Goal: Information Seeking & Learning: Learn about a topic

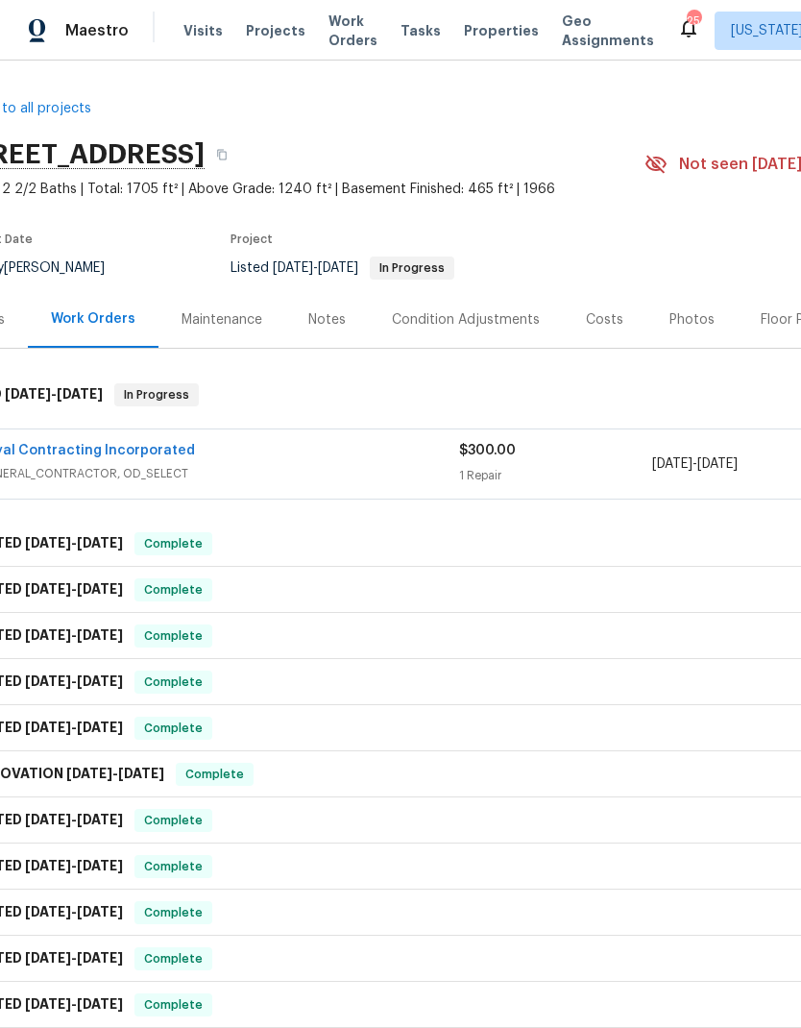
scroll to position [0, 54]
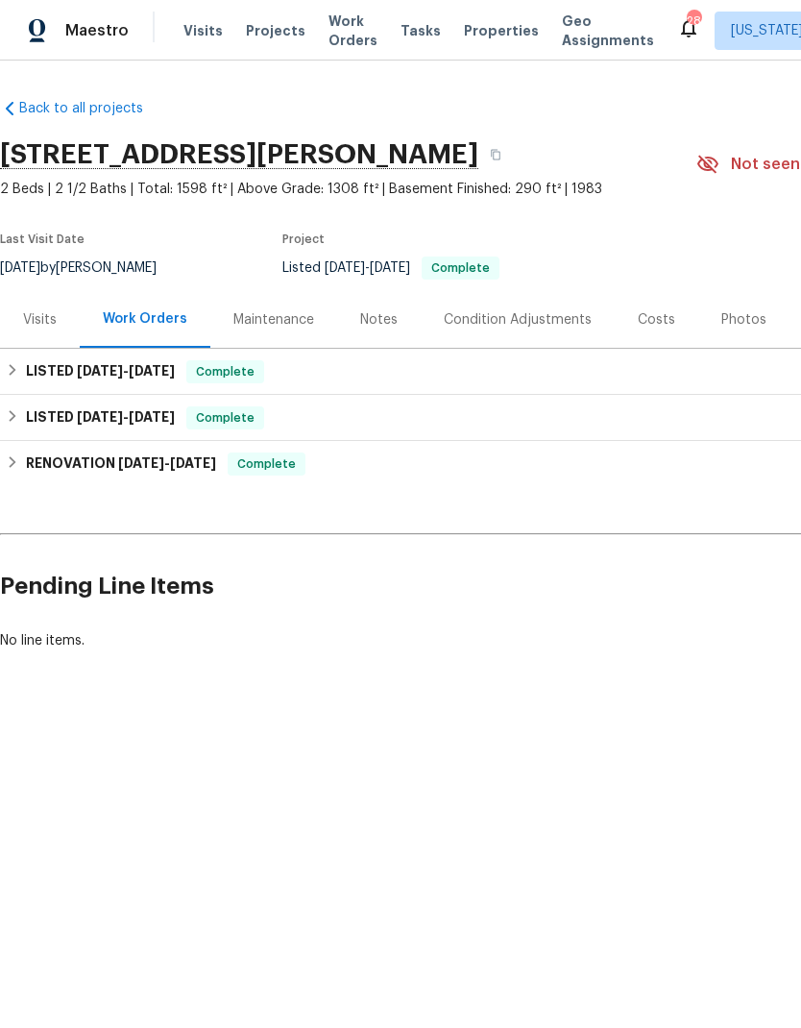
click at [472, 28] on span "Properties" at bounding box center [501, 30] width 75 height 19
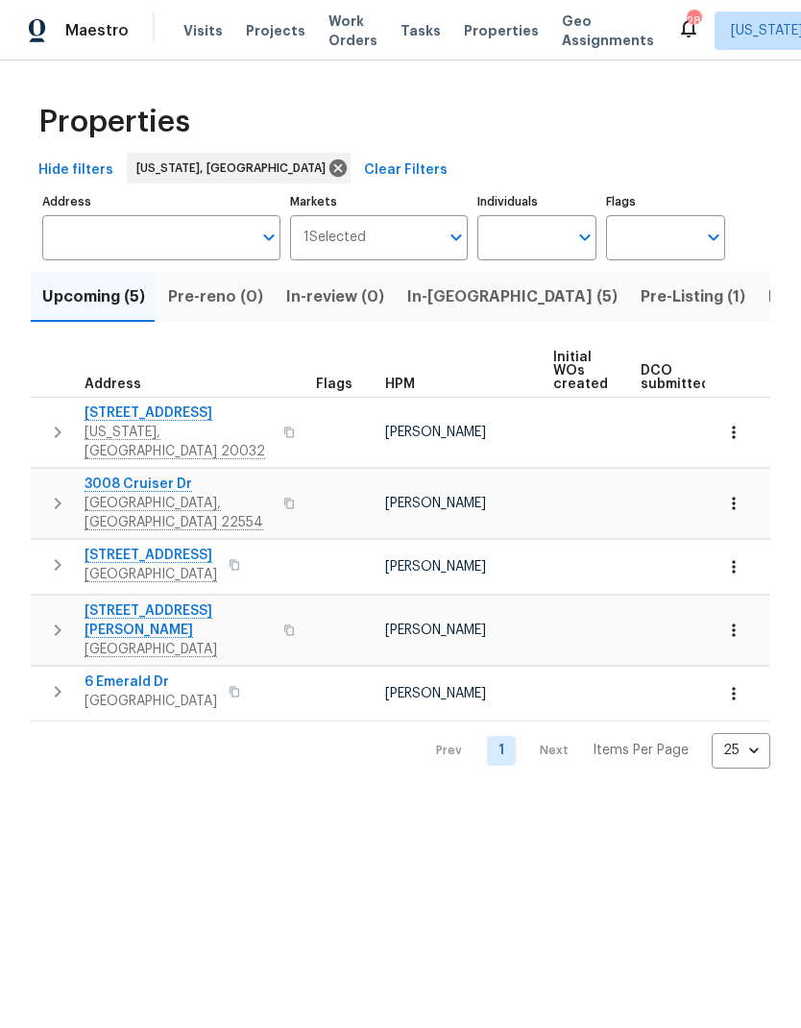
click at [147, 414] on span "[STREET_ADDRESS]" at bounding box center [178, 412] width 187 height 19
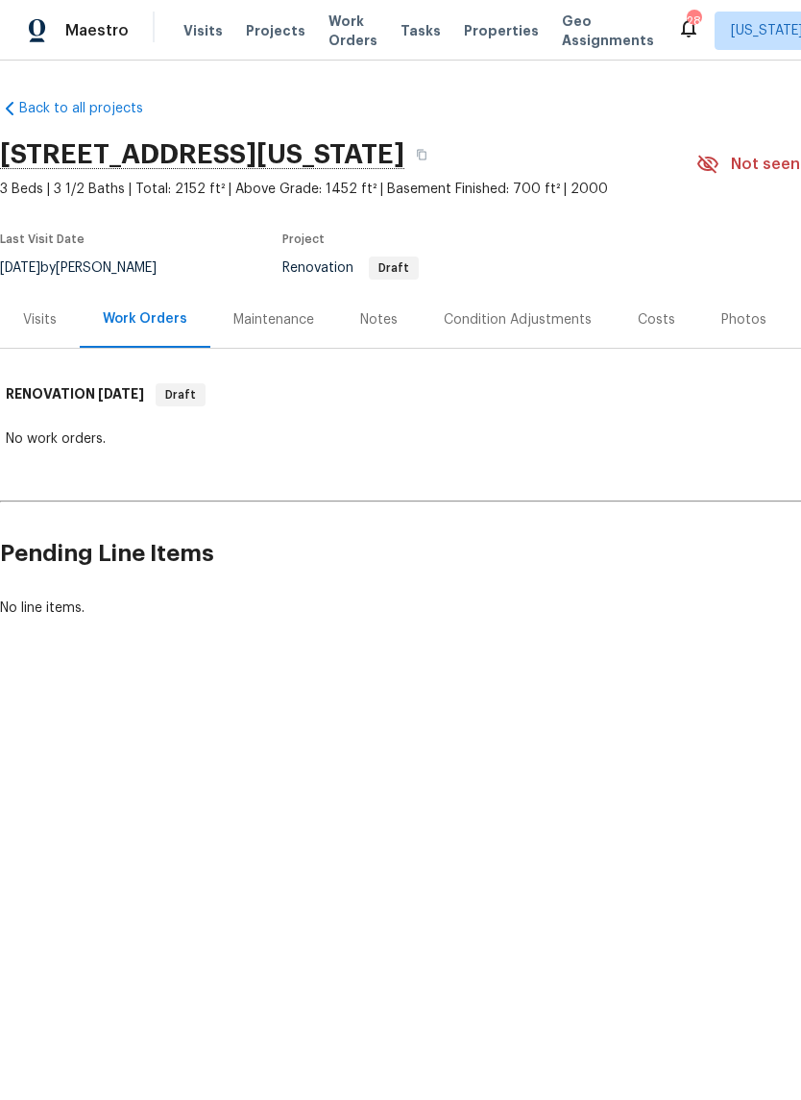
click at [50, 324] on div "Visits" at bounding box center [40, 319] width 34 height 19
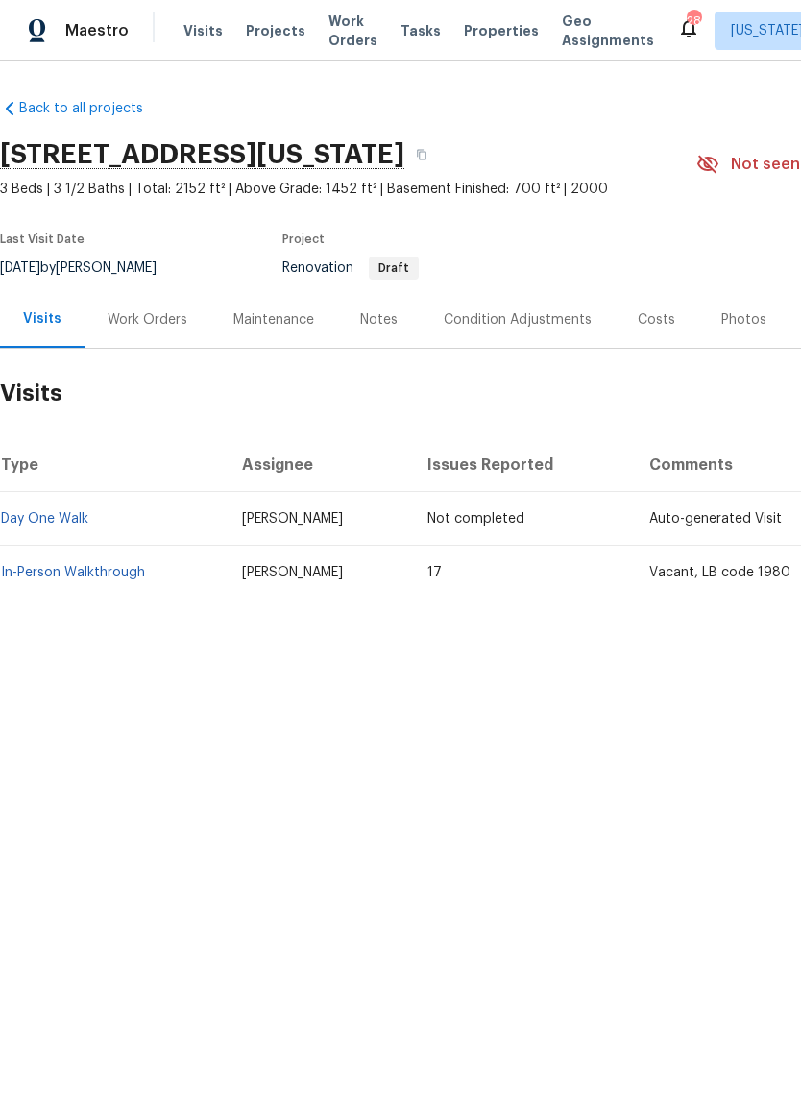
click at [155, 344] on div "Work Orders" at bounding box center [148, 319] width 126 height 57
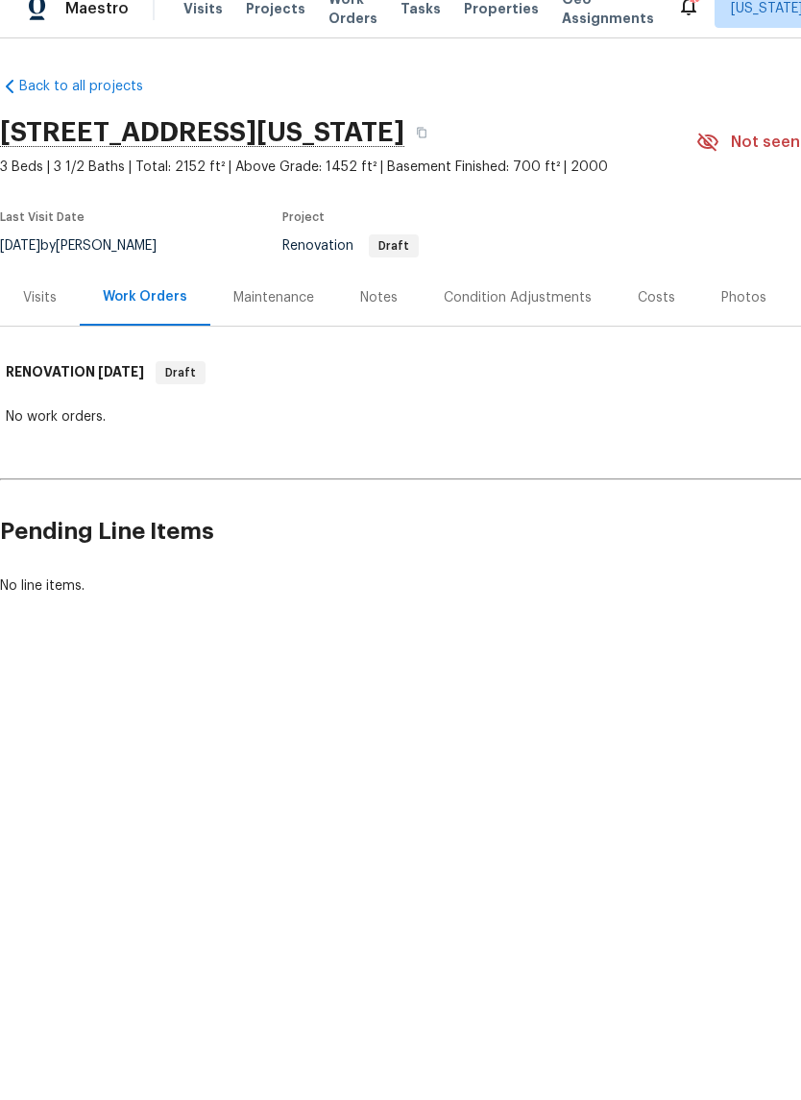
click at [55, 310] on div "Visits" at bounding box center [40, 319] width 34 height 19
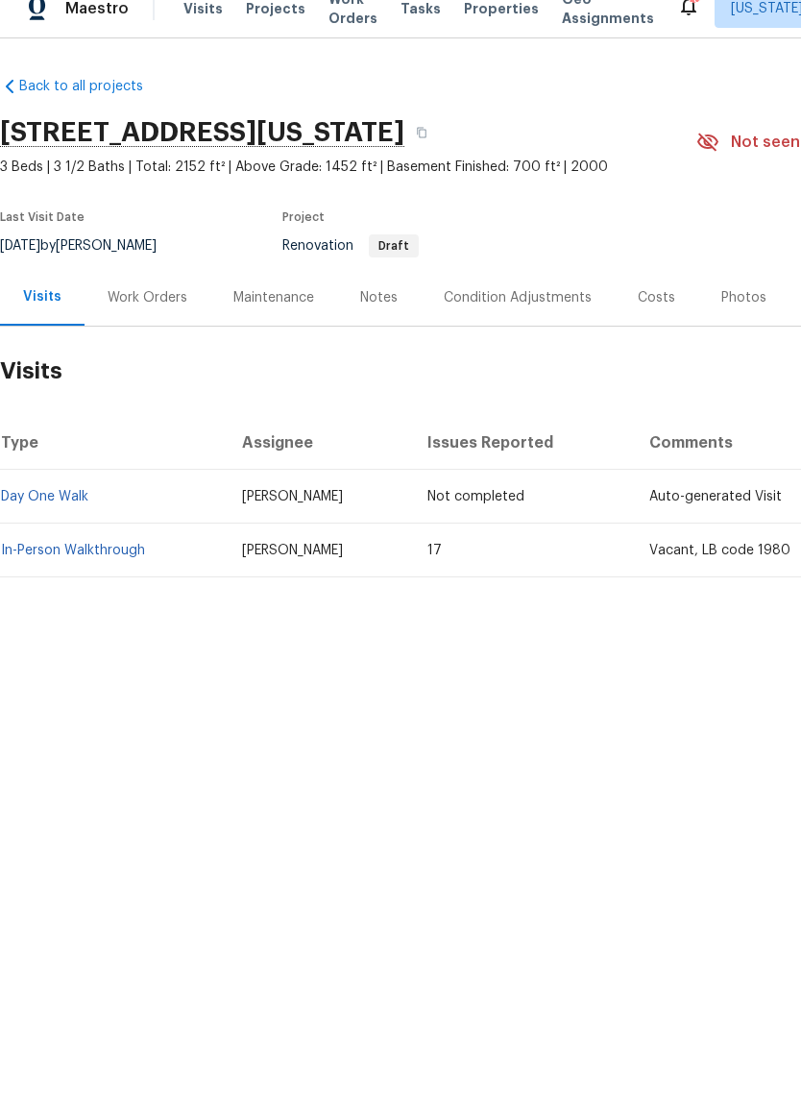
click at [110, 566] on link "In-Person Walkthrough" at bounding box center [73, 572] width 144 height 13
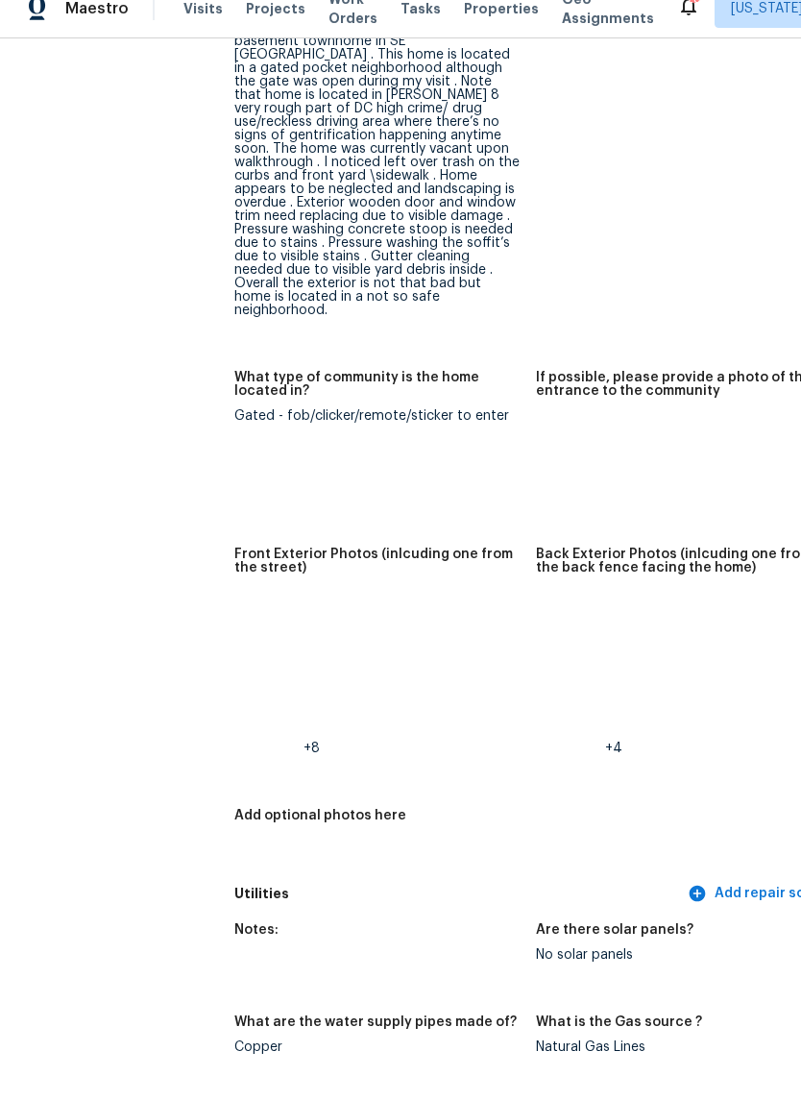
scroll to position [954, 0]
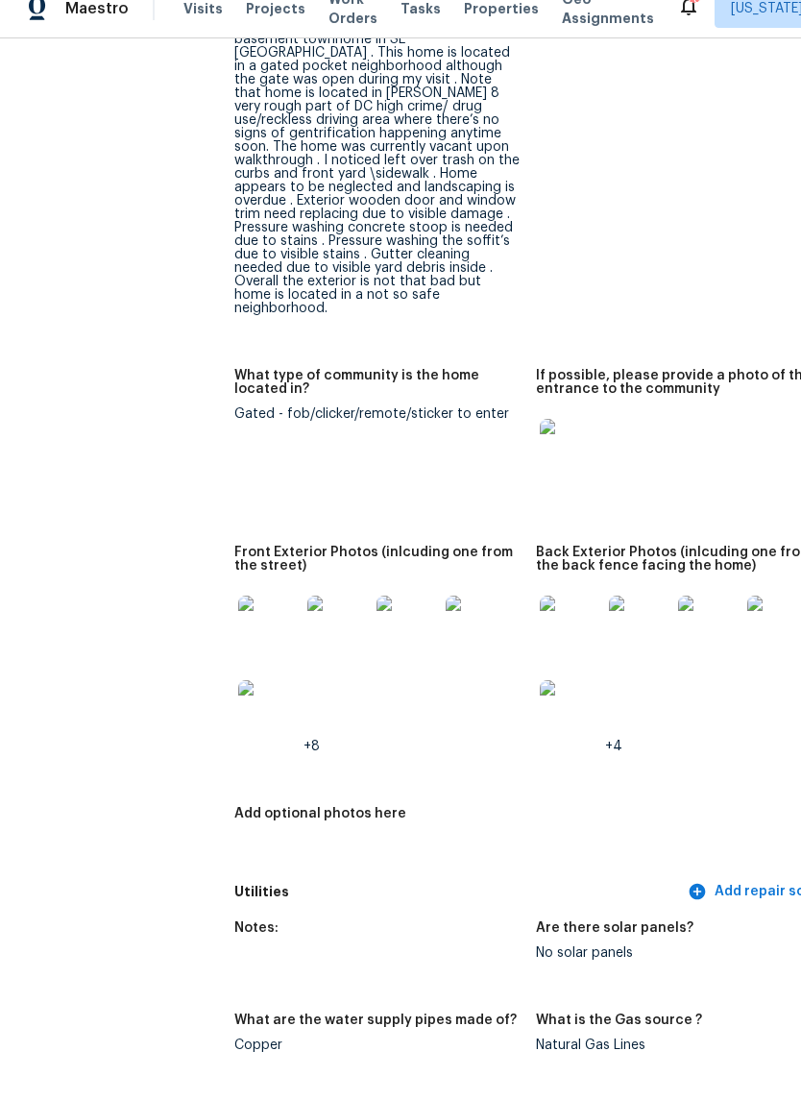
click at [540, 441] on img at bounding box center [570, 471] width 61 height 61
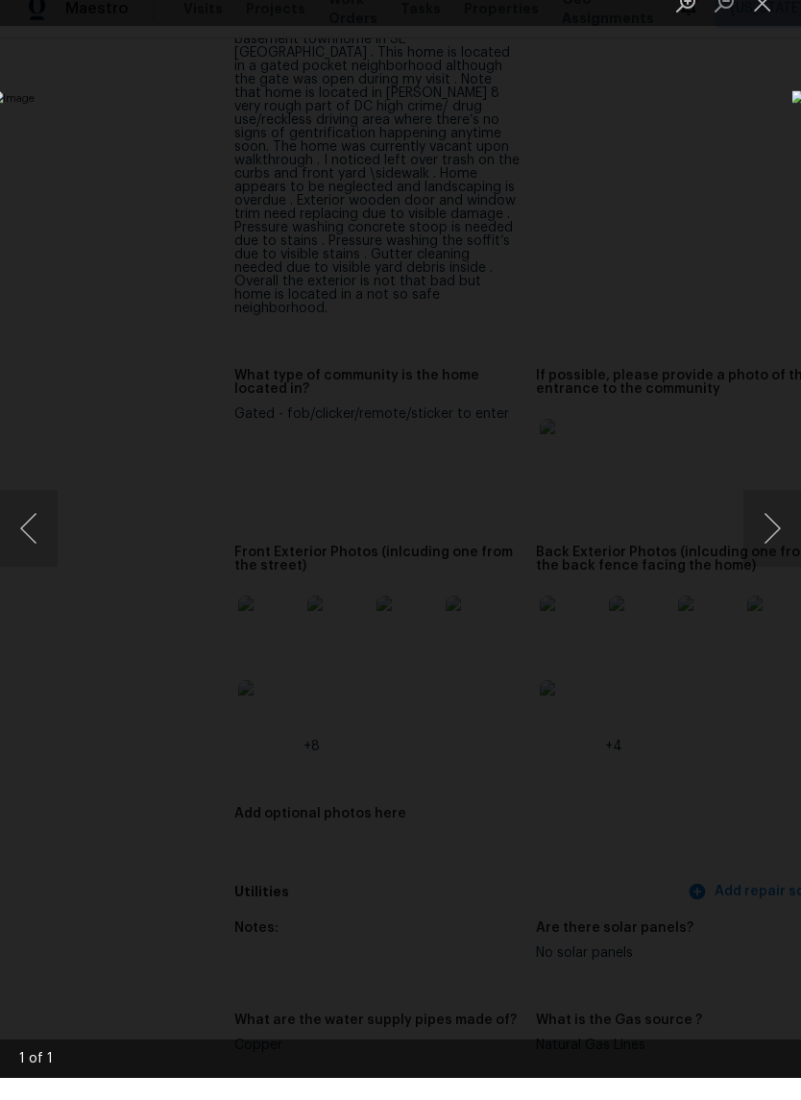
click at [772, 513] on button "Next image" at bounding box center [772, 550] width 58 height 77
click at [762, 520] on button "Next image" at bounding box center [772, 550] width 58 height 77
click at [762, 530] on button "Next image" at bounding box center [772, 550] width 58 height 77
click at [574, 341] on img "Lightbox" at bounding box center [309, 549] width 637 height 874
click at [617, 310] on img "Lightbox" at bounding box center [309, 549] width 637 height 874
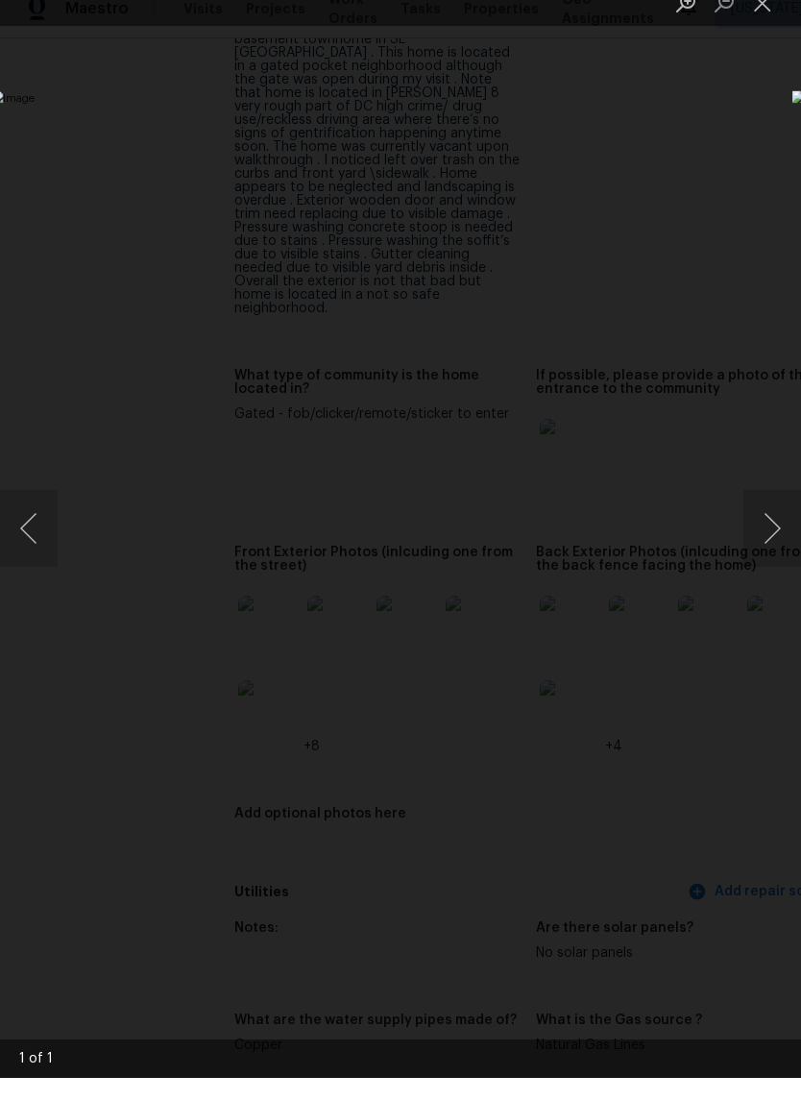
click at [626, 771] on img "Lightbox" at bounding box center [309, 549] width 637 height 874
click at [772, 536] on button "Next image" at bounding box center [772, 550] width 58 height 77
click at [771, 536] on button "Next image" at bounding box center [772, 550] width 58 height 77
click at [773, 537] on button "Next image" at bounding box center [772, 550] width 58 height 77
click at [768, 527] on button "Next image" at bounding box center [772, 550] width 58 height 77
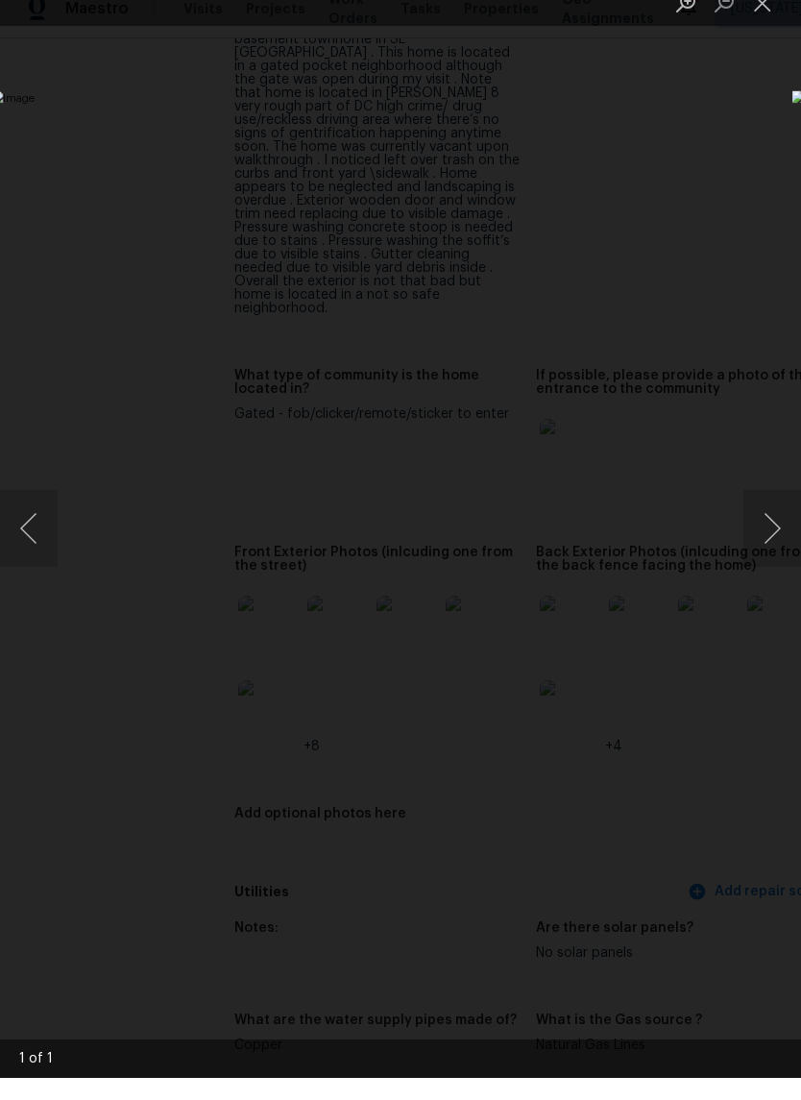
click at [768, 526] on button "Next image" at bounding box center [772, 550] width 58 height 77
click at [769, 12] on button "Close lightbox" at bounding box center [762, 25] width 38 height 34
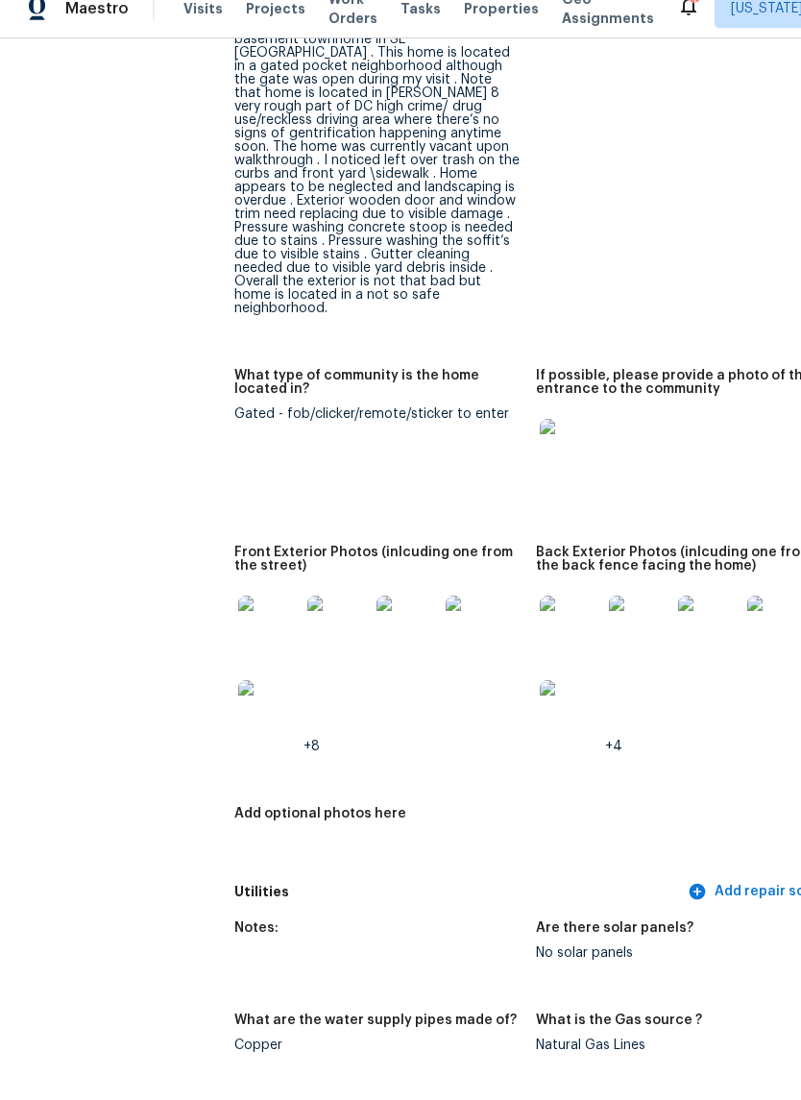
click at [238, 617] on img at bounding box center [268, 647] width 61 height 61
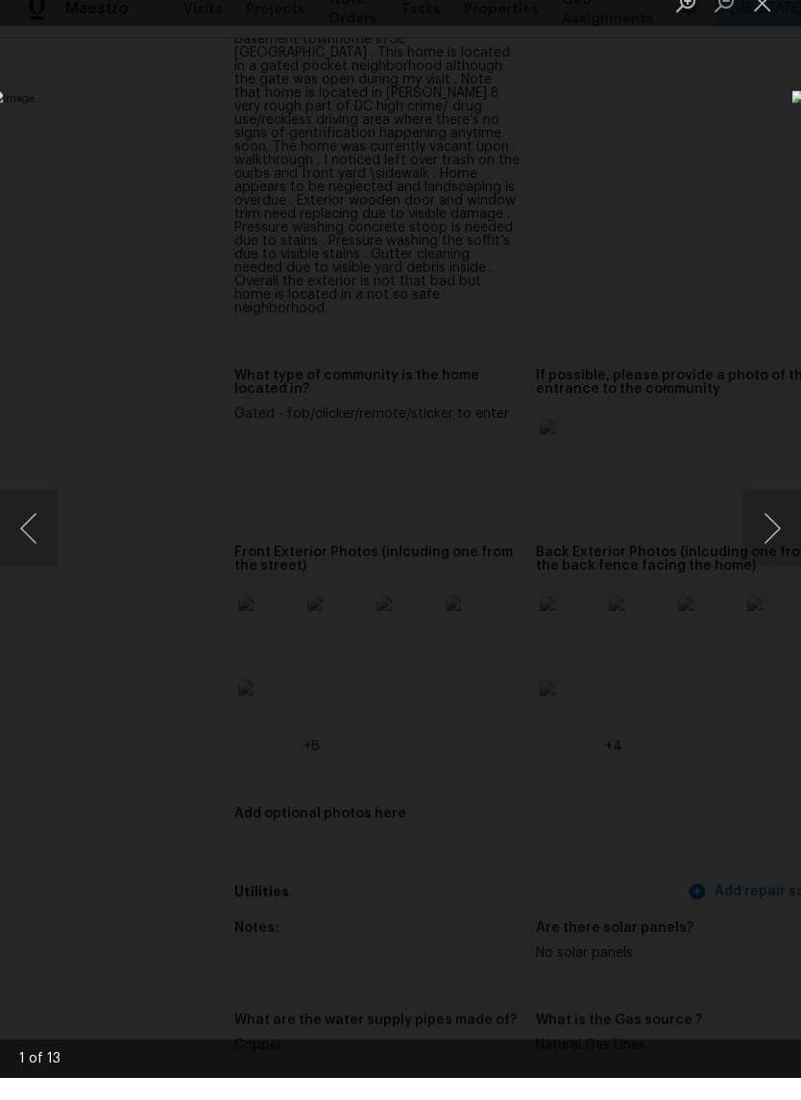
click at [765, 532] on button "Next image" at bounding box center [772, 550] width 58 height 77
click at [762, 524] on button "Next image" at bounding box center [772, 550] width 58 height 77
click at [762, 519] on button "Next image" at bounding box center [772, 550] width 58 height 77
click at [756, 529] on button "Next image" at bounding box center [772, 550] width 58 height 77
click at [759, 531] on button "Next image" at bounding box center [772, 550] width 58 height 77
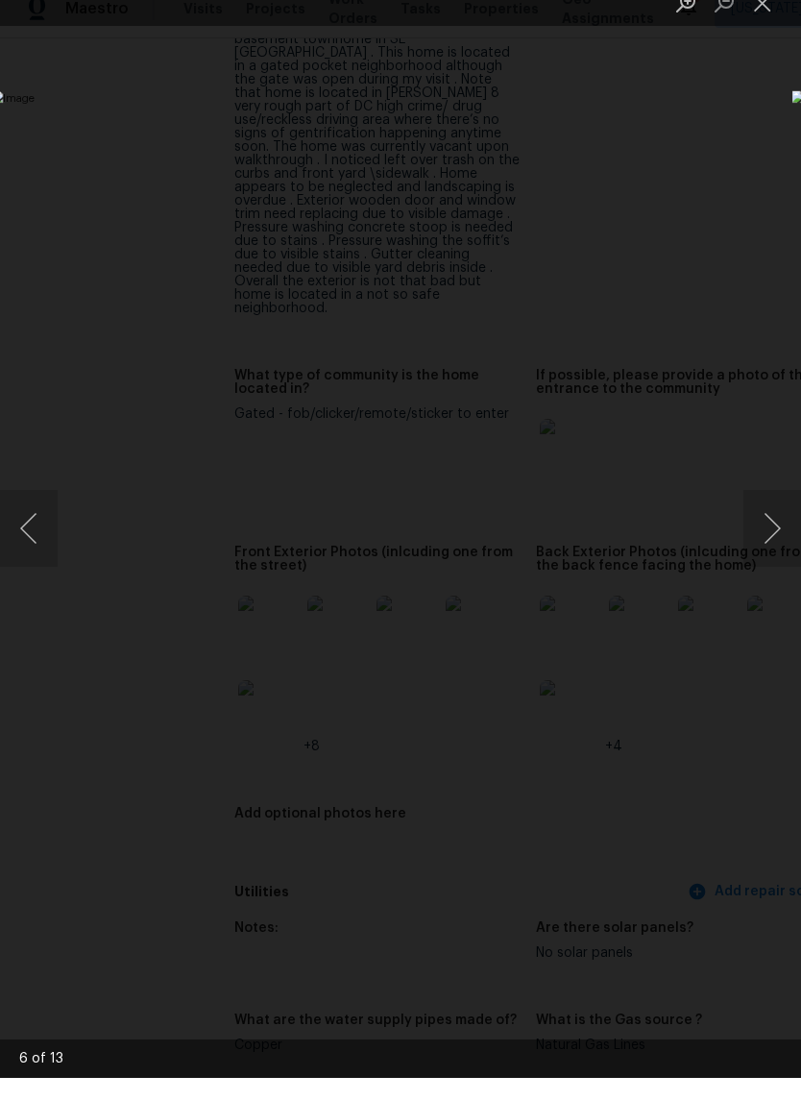
click at [767, 525] on button "Next image" at bounding box center [772, 550] width 58 height 77
click at [763, 530] on button "Next image" at bounding box center [772, 550] width 58 height 77
click at [762, 523] on button "Next image" at bounding box center [772, 550] width 58 height 77
click at [763, 523] on button "Next image" at bounding box center [772, 550] width 58 height 77
click at [762, 518] on button "Next image" at bounding box center [772, 550] width 58 height 77
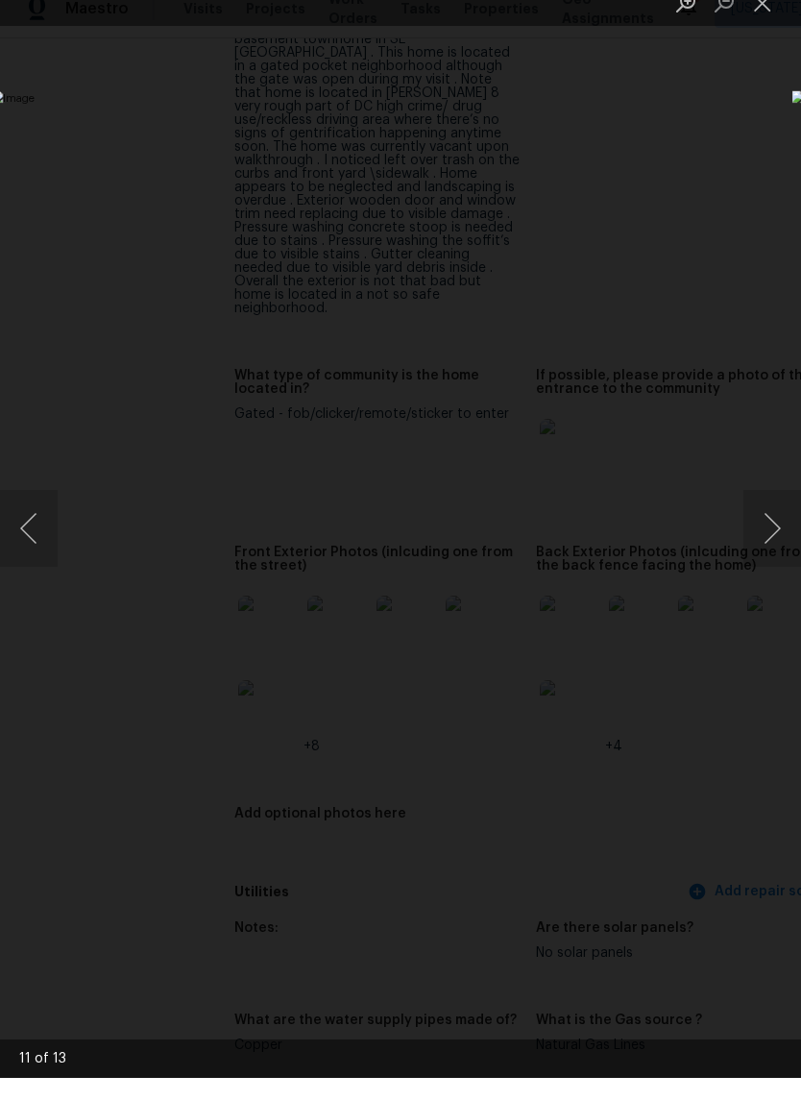
click at [761, 525] on button "Next image" at bounding box center [772, 550] width 58 height 77
click at [756, 530] on button "Next image" at bounding box center [772, 550] width 58 height 77
click at [766, 518] on button "Next image" at bounding box center [772, 550] width 58 height 77
click at [762, 514] on button "Next image" at bounding box center [772, 550] width 58 height 77
click at [755, 518] on button "Next image" at bounding box center [772, 550] width 58 height 77
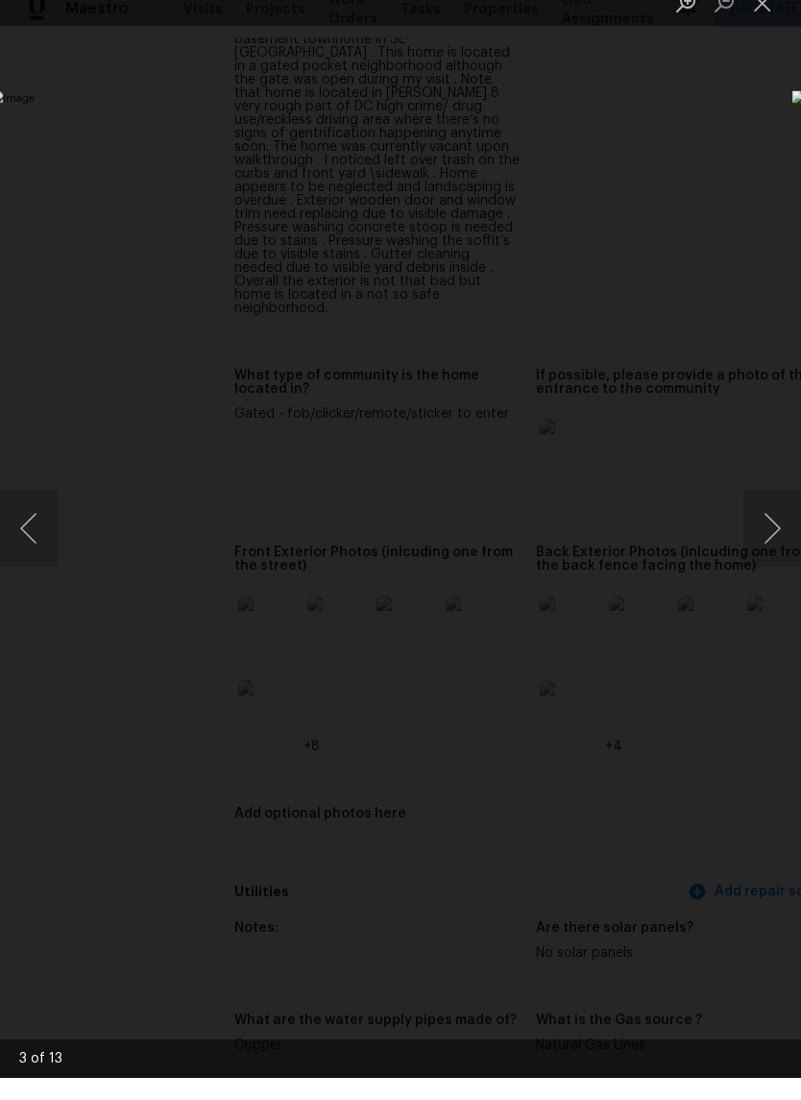
click at [757, 519] on button "Next image" at bounding box center [772, 550] width 58 height 77
click at [762, 520] on button "Next image" at bounding box center [772, 550] width 58 height 77
click at [759, 520] on button "Next image" at bounding box center [772, 550] width 58 height 77
click at [764, 520] on button "Next image" at bounding box center [772, 550] width 58 height 77
click at [755, 528] on button "Next image" at bounding box center [772, 550] width 58 height 77
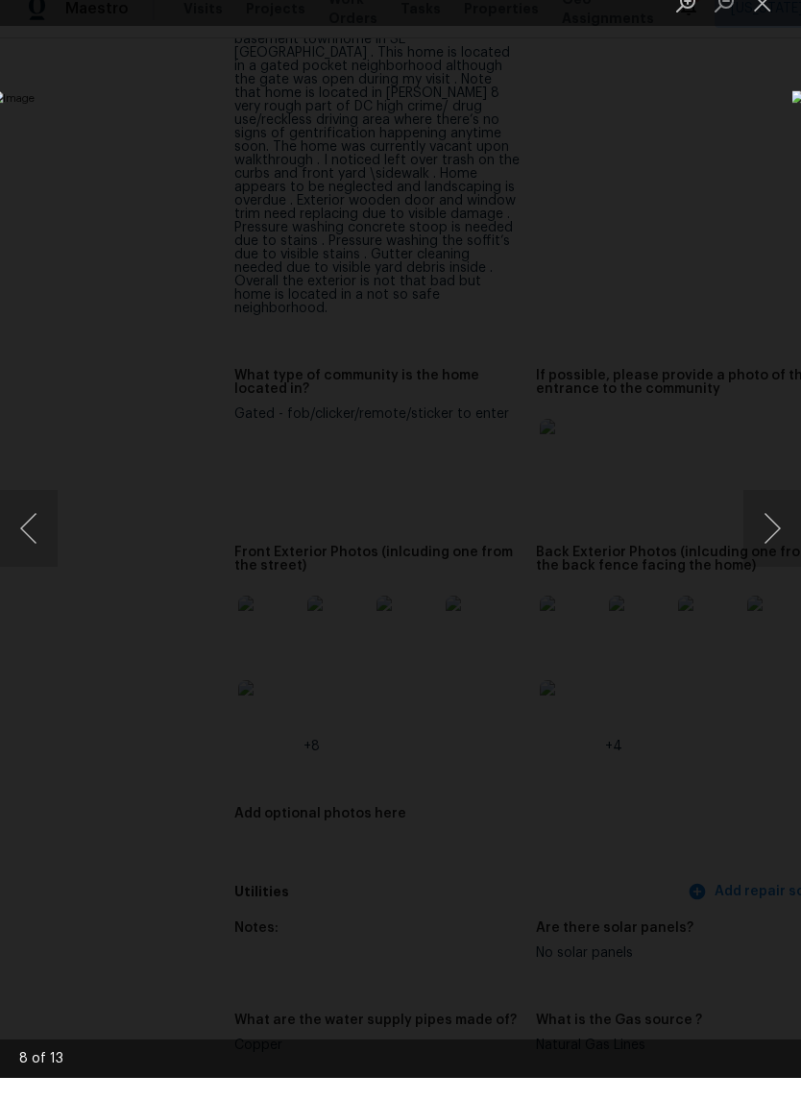
click at [762, 17] on button "Close lightbox" at bounding box center [762, 25] width 38 height 34
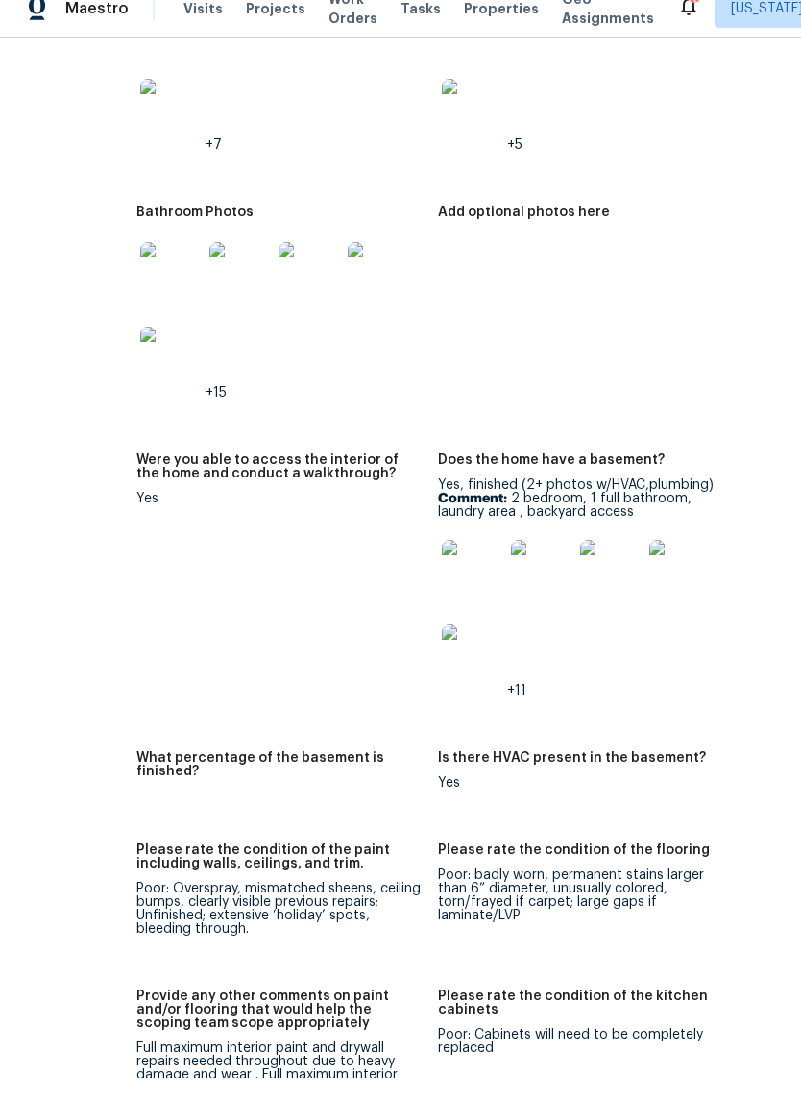
scroll to position [3597, 98]
click at [442, 561] on img at bounding box center [472, 591] width 61 height 61
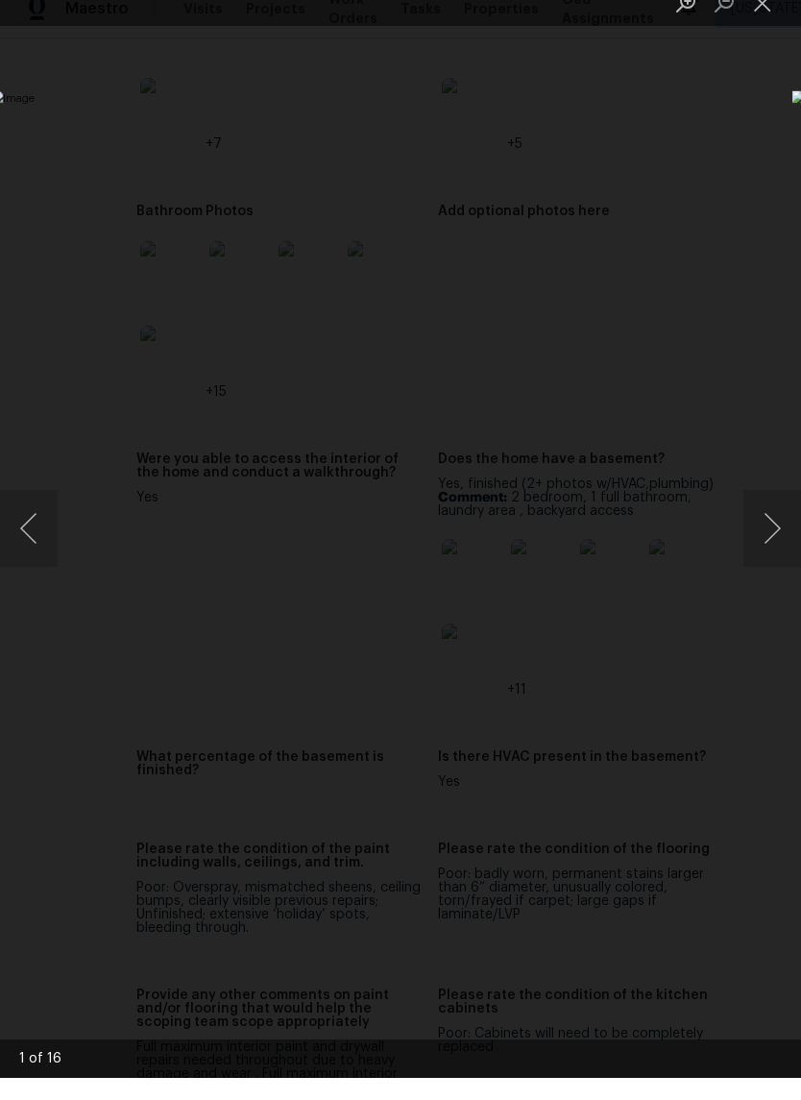
click at [768, 521] on button "Next image" at bounding box center [772, 550] width 58 height 77
click at [41, 525] on button "Previous image" at bounding box center [29, 550] width 58 height 77
click at [762, 516] on button "Next image" at bounding box center [772, 550] width 58 height 77
click at [766, 519] on button "Next image" at bounding box center [772, 550] width 58 height 77
click at [766, 513] on button "Next image" at bounding box center [772, 550] width 58 height 77
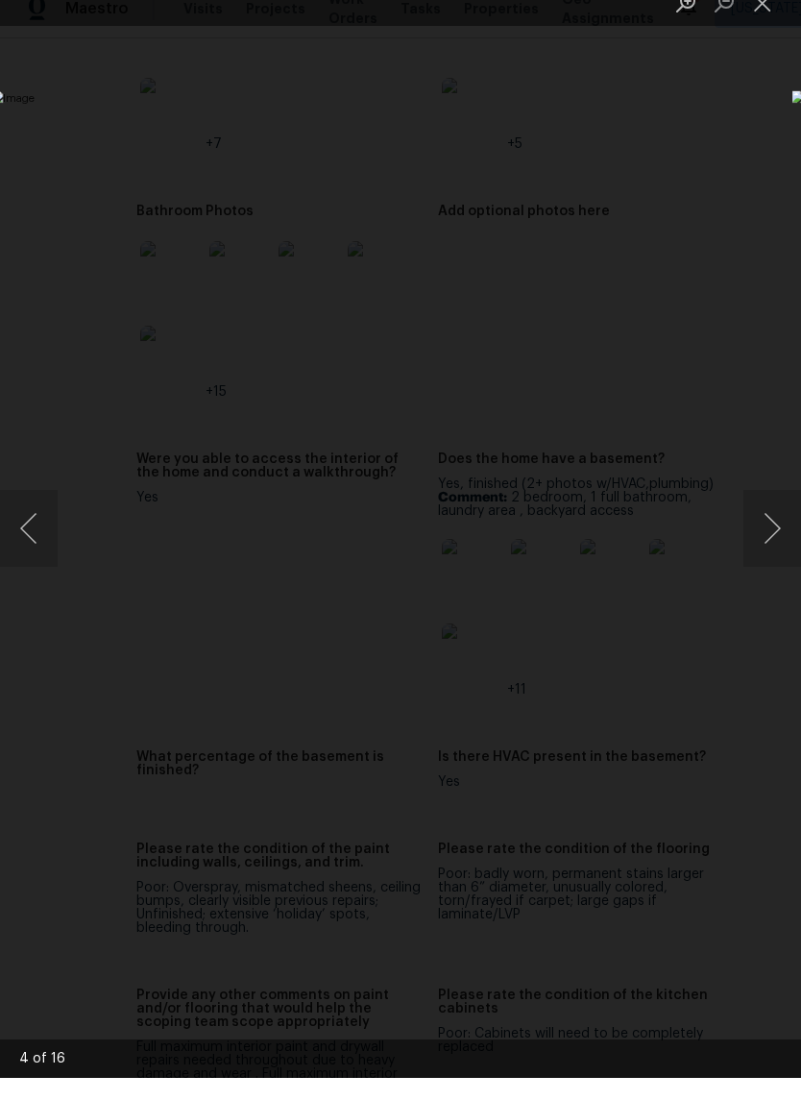
click at [759, 519] on button "Next image" at bounding box center [772, 550] width 58 height 77
click at [761, 520] on button "Next image" at bounding box center [772, 550] width 58 height 77
click at [762, 524] on button "Next image" at bounding box center [772, 550] width 58 height 77
click at [768, 521] on button "Next image" at bounding box center [772, 550] width 58 height 77
click at [768, 520] on button "Next image" at bounding box center [772, 550] width 58 height 77
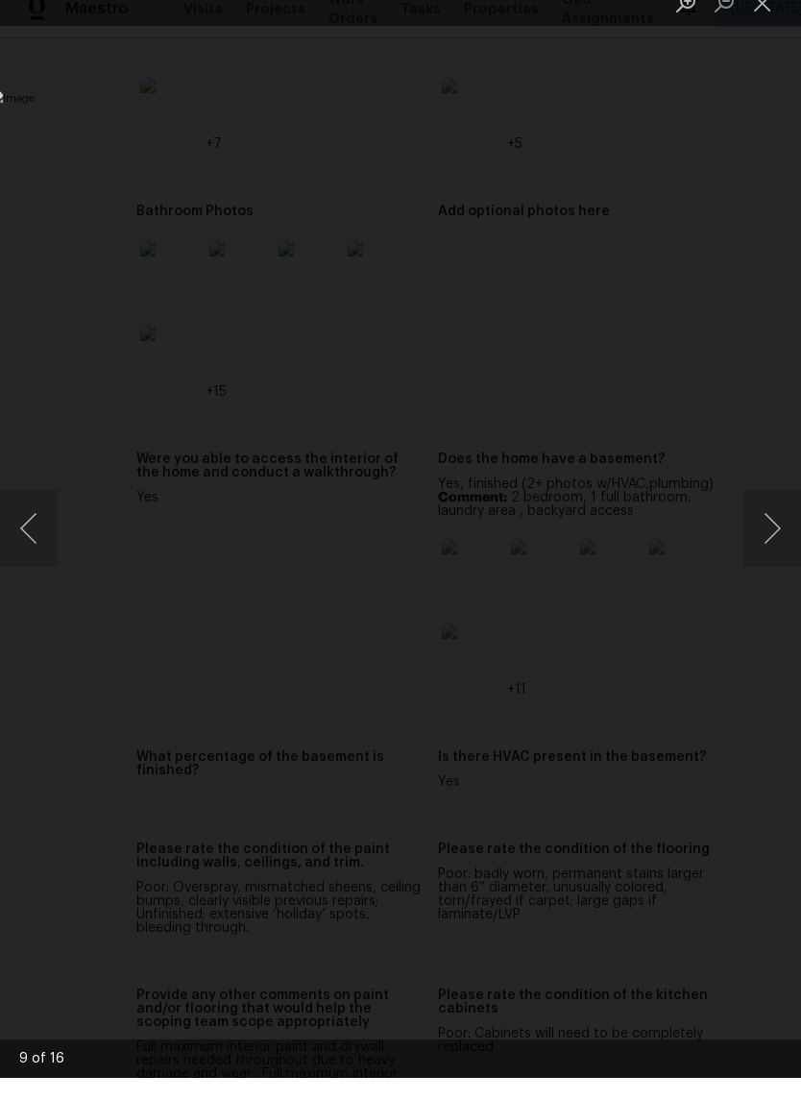
click at [768, 512] on button "Next image" at bounding box center [772, 550] width 58 height 77
click at [770, 512] on button "Next image" at bounding box center [772, 550] width 58 height 77
click at [768, 512] on button "Next image" at bounding box center [772, 550] width 58 height 77
click at [769, 516] on button "Next image" at bounding box center [772, 550] width 58 height 77
click at [767, 516] on button "Next image" at bounding box center [772, 550] width 58 height 77
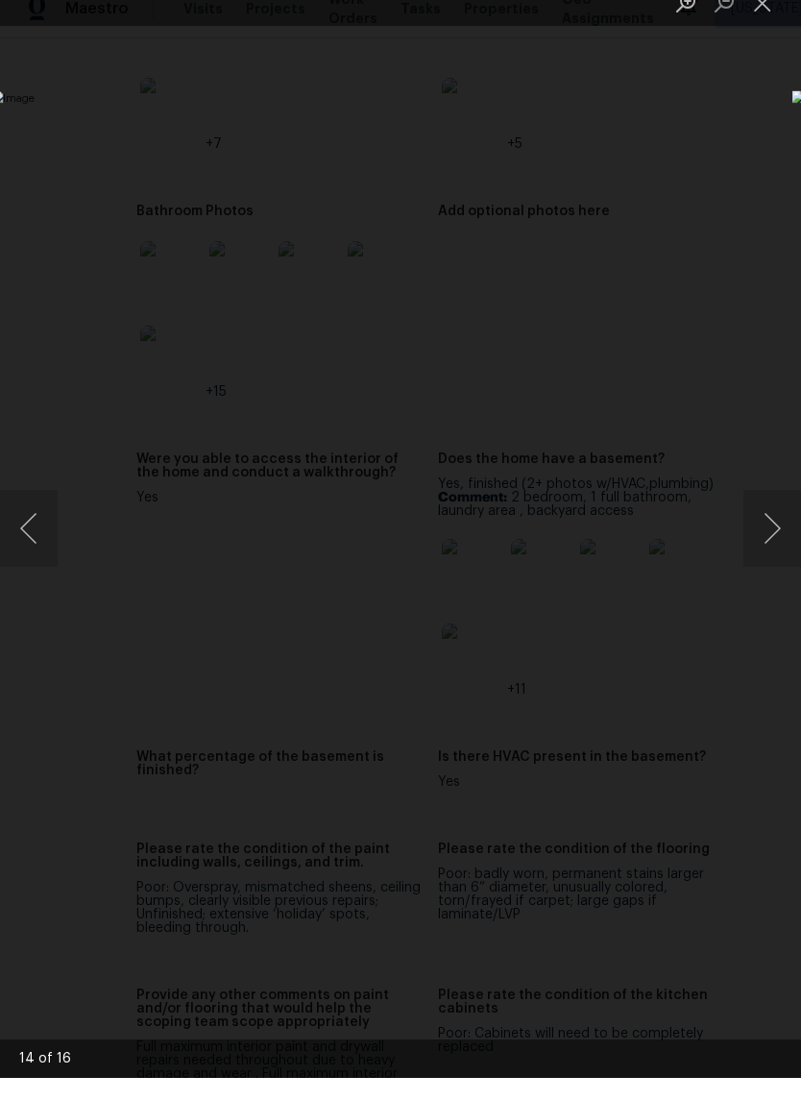
click at [662, 136] on div "Lightbox" at bounding box center [400, 550] width 801 height 1100
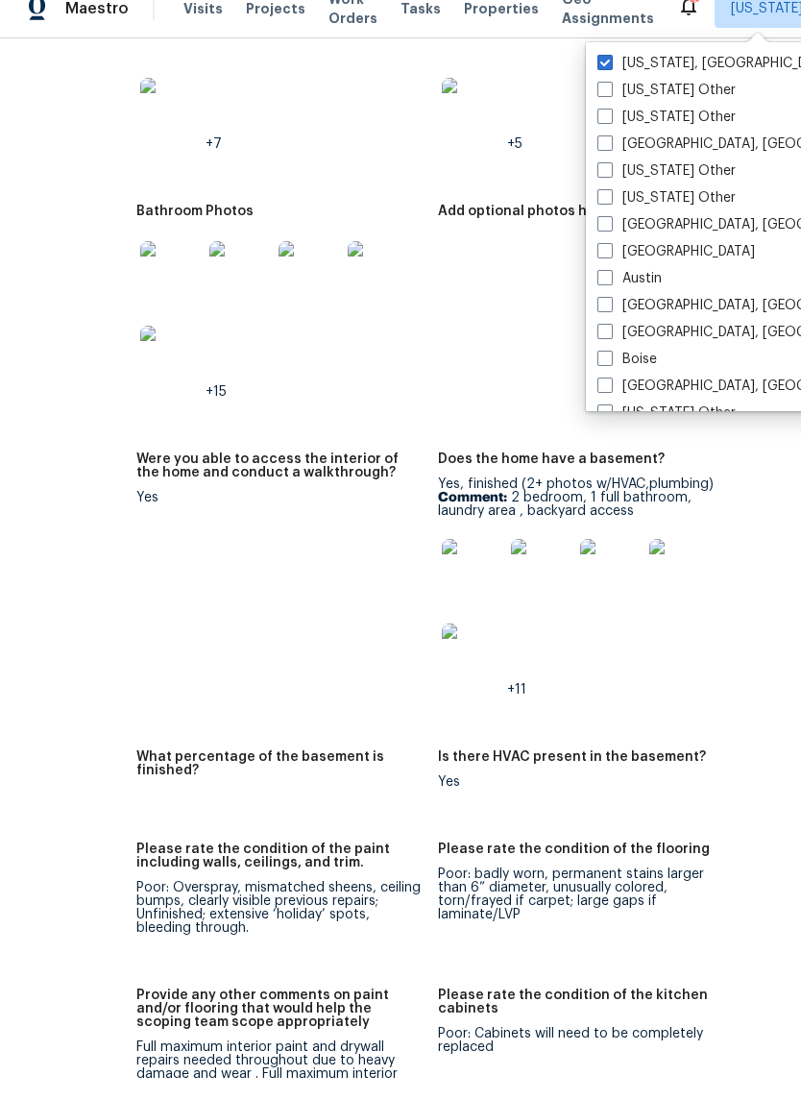
click at [492, 325] on figure "Add optional photos here" at bounding box center [589, 339] width 302 height 225
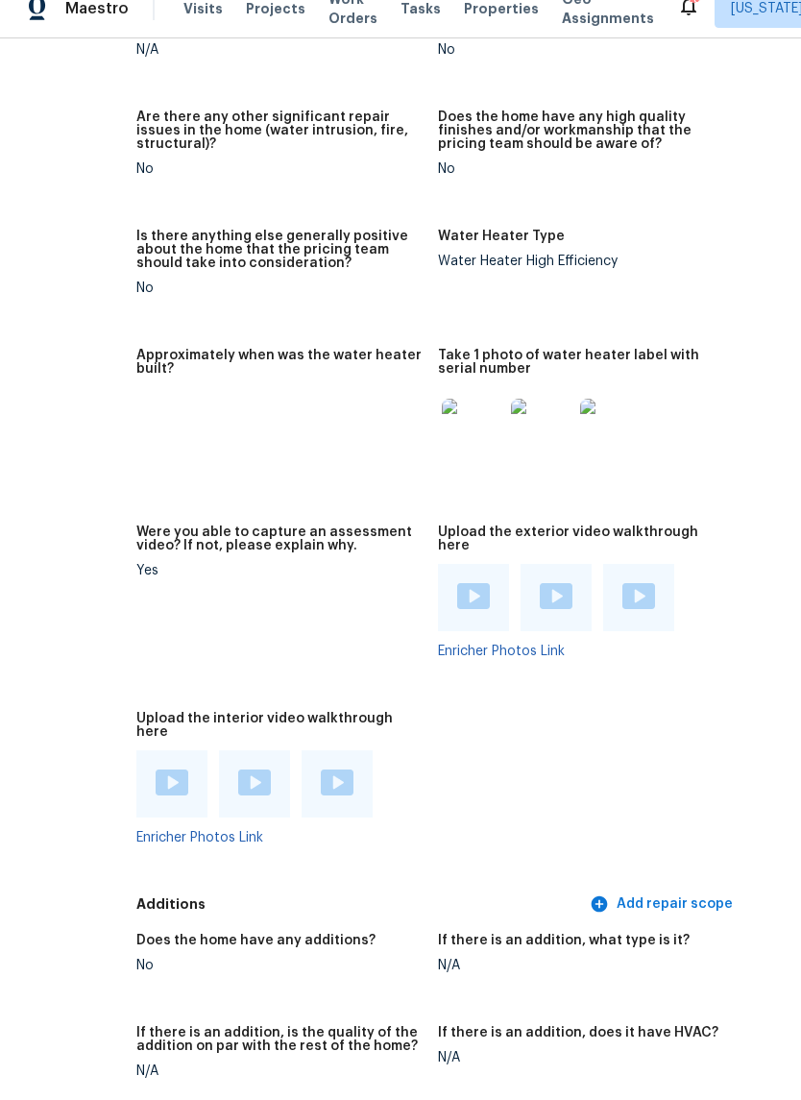
scroll to position [4939, 98]
click at [156, 792] on img at bounding box center [172, 805] width 33 height 26
